Goal: Task Accomplishment & Management: Manage account settings

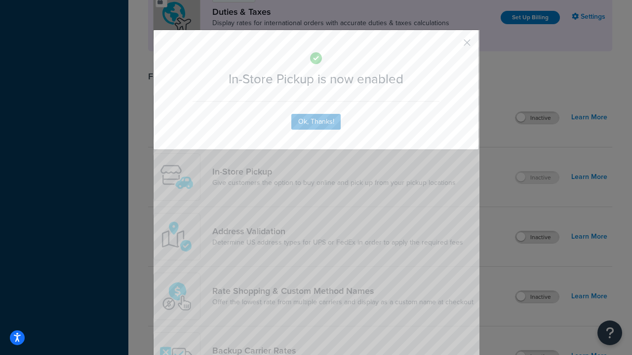
click at [452, 45] on button "button" at bounding box center [452, 46] width 2 height 2
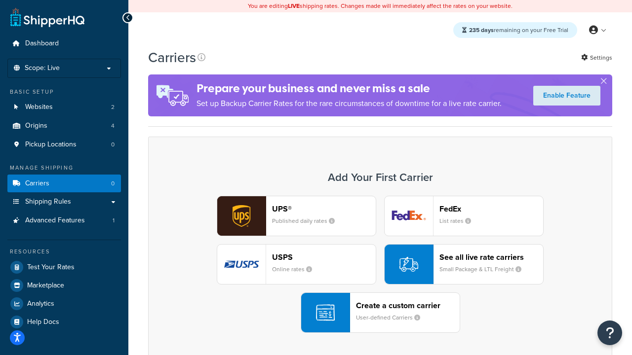
click at [380, 313] on div "Create a custom carrier User-defined Carriers" at bounding box center [408, 313] width 104 height 24
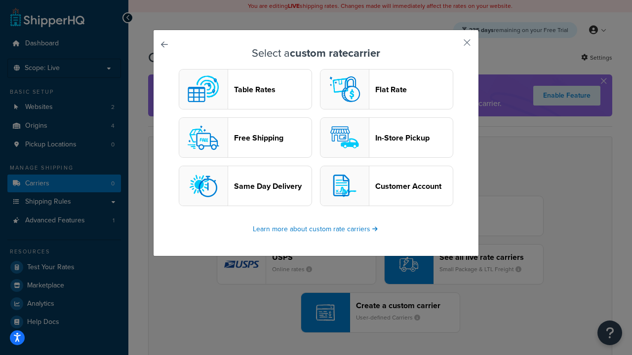
click at [387, 138] on header "In-Store Pickup" at bounding box center [414, 137] width 78 height 9
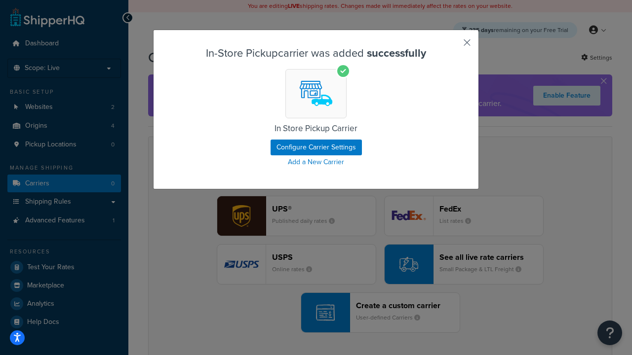
click at [452, 46] on button "button" at bounding box center [452, 46] width 2 height 2
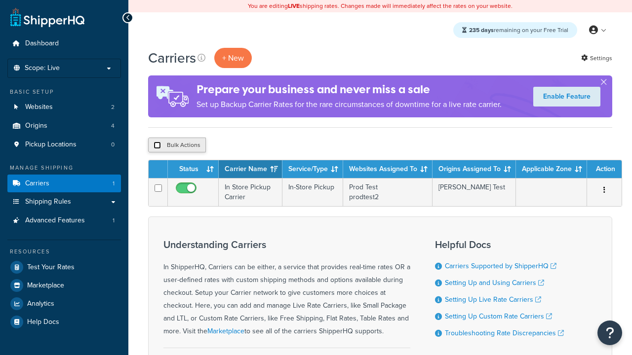
click at [157, 146] on input "checkbox" at bounding box center [157, 145] width 7 height 7
checkbox input "true"
click at [0, 0] on button "Duplicate" at bounding box center [0, 0] width 0 height 0
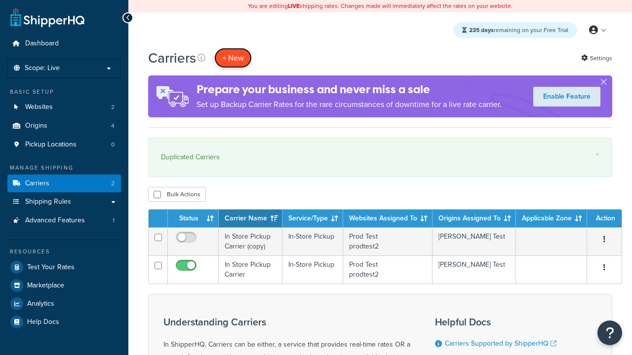
click at [233, 58] on button "+ New" at bounding box center [233, 58] width 38 height 20
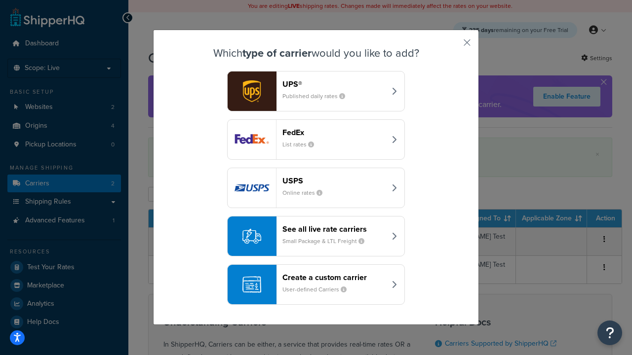
click at [316, 285] on div "Create a custom carrier User-defined Carriers" at bounding box center [333, 285] width 103 height 24
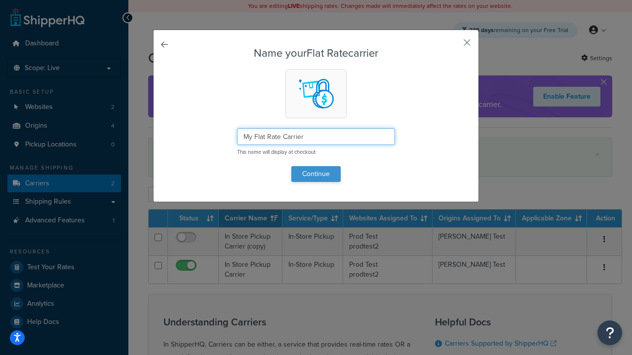
type input "My Flat Rate Carrier"
click at [316, 174] on button "Continue" at bounding box center [315, 174] width 49 height 16
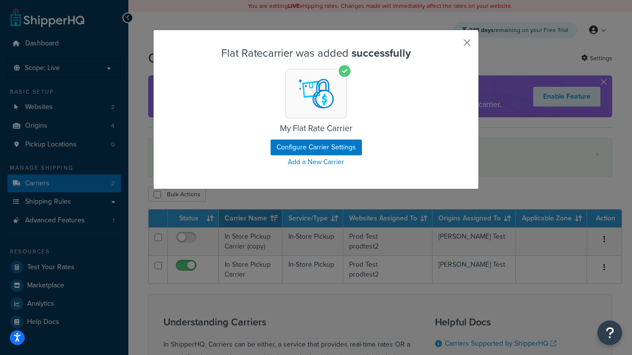
click at [452, 46] on button "button" at bounding box center [452, 46] width 2 height 2
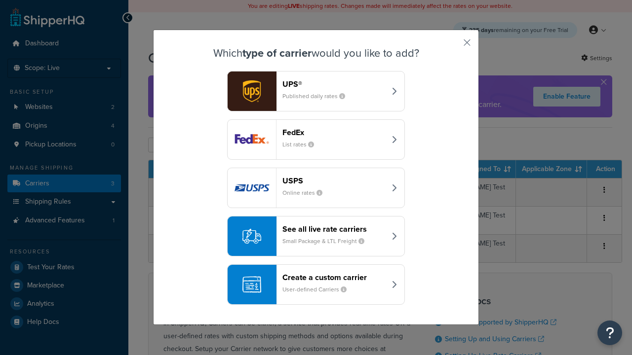
click at [316, 285] on div "Create a custom carrier User-defined Carriers" at bounding box center [333, 285] width 103 height 24
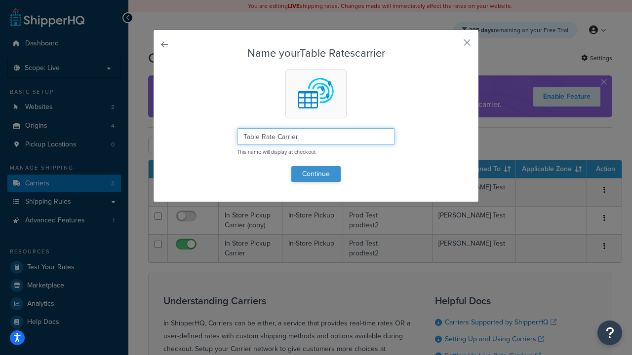
type input "Table Rate Carrier"
click at [316, 174] on button "Continue" at bounding box center [315, 174] width 49 height 16
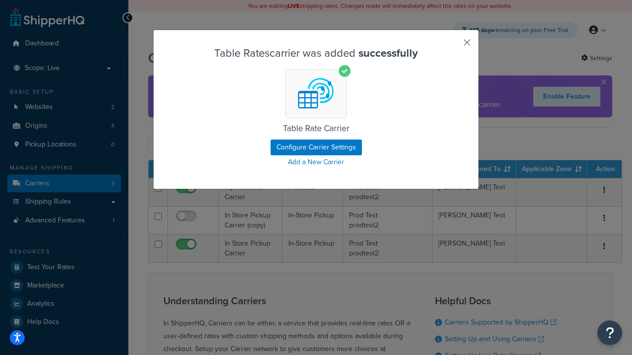
click at [452, 46] on button "button" at bounding box center [452, 46] width 2 height 2
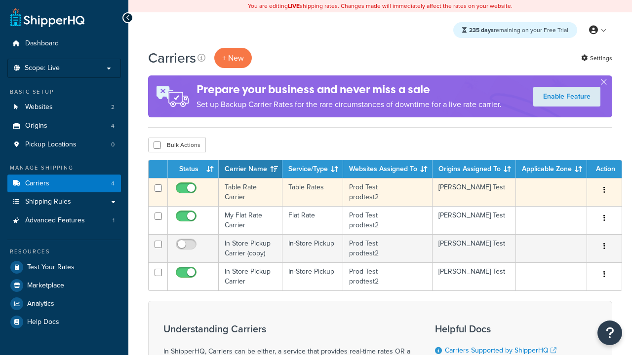
click at [604, 191] on icon "button" at bounding box center [604, 190] width 2 height 7
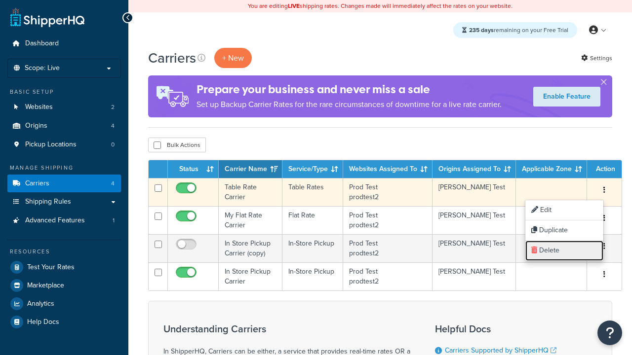
click at [564, 251] on link "Delete" at bounding box center [564, 251] width 78 height 20
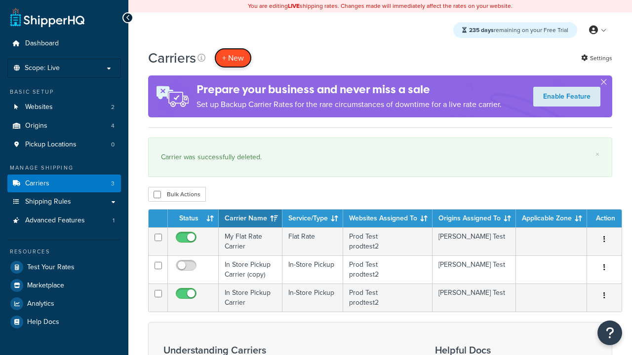
click at [233, 58] on button "+ New" at bounding box center [233, 58] width 38 height 20
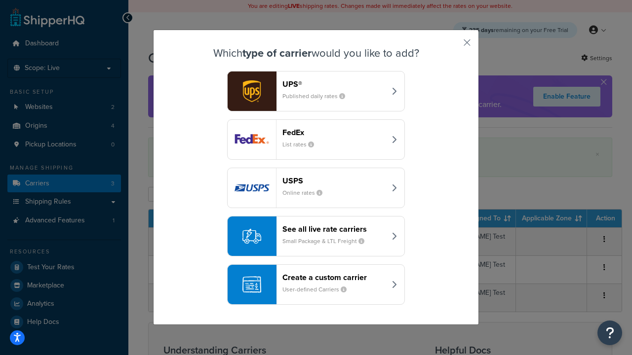
click at [316, 237] on div "See all live rate carriers Small Package & LTL Freight" at bounding box center [333, 237] width 103 height 24
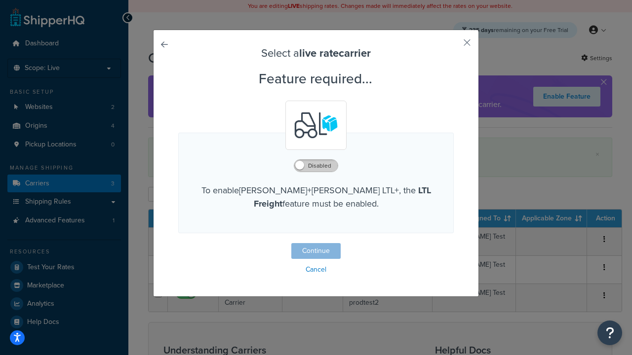
click at [316, 166] on label "Disabled" at bounding box center [315, 166] width 43 height 12
click at [316, 252] on button "Continue" at bounding box center [315, 251] width 49 height 16
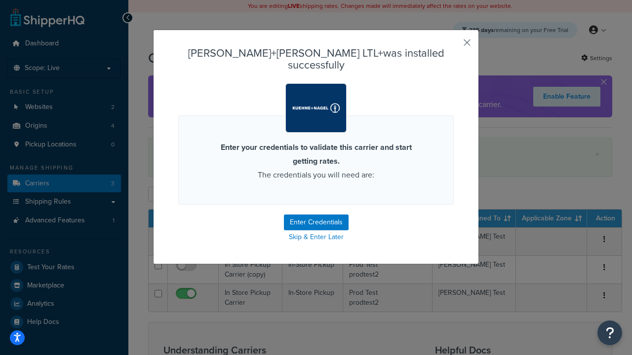
click at [452, 46] on button "button" at bounding box center [452, 46] width 2 height 2
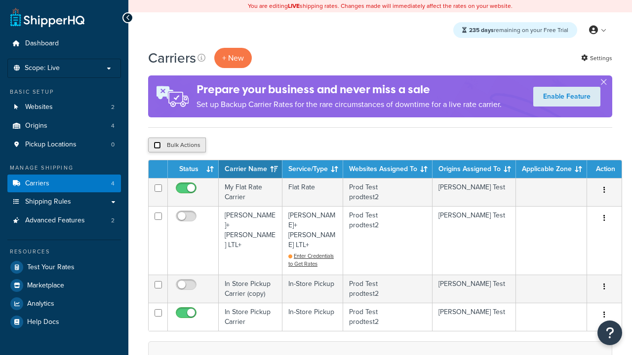
click at [157, 146] on input "checkbox" at bounding box center [157, 145] width 7 height 7
checkbox input "true"
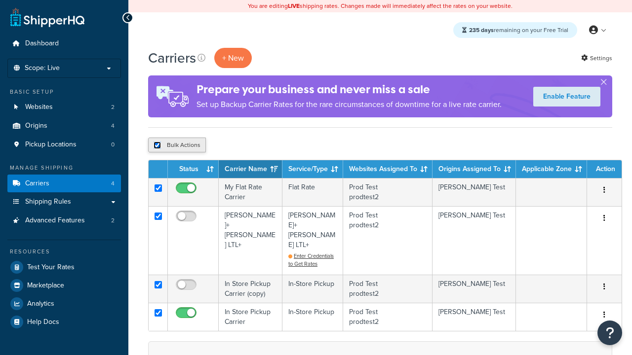
checkbox input "true"
click at [0, 0] on button "Delete" at bounding box center [0, 0] width 0 height 0
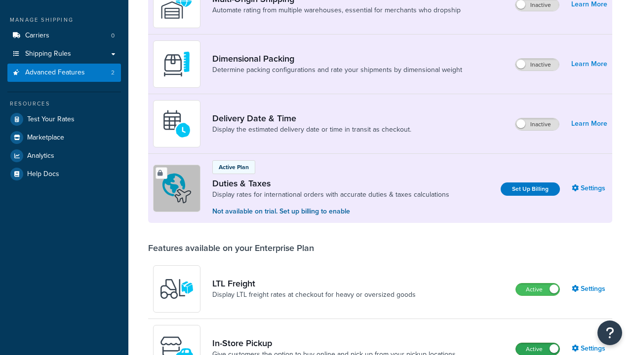
click at [538, 344] on label "Active" at bounding box center [537, 350] width 43 height 12
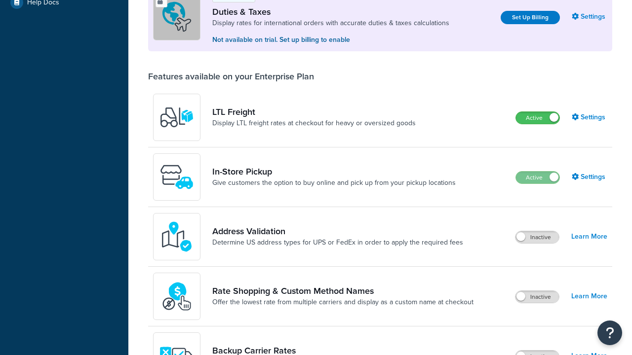
scroll to position [301, 0]
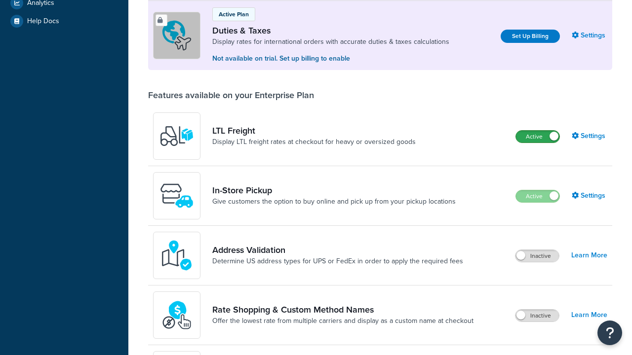
click at [538, 137] on label "Active" at bounding box center [537, 137] width 43 height 12
